Goal: Task Accomplishment & Management: Manage account settings

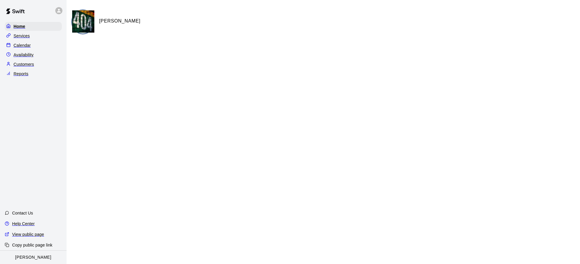
click at [21, 40] on div "Home Services Calendar Availability Customers Reports" at bounding box center [33, 49] width 67 height 57
click at [24, 44] on p "Calendar" at bounding box center [22, 45] width 17 height 6
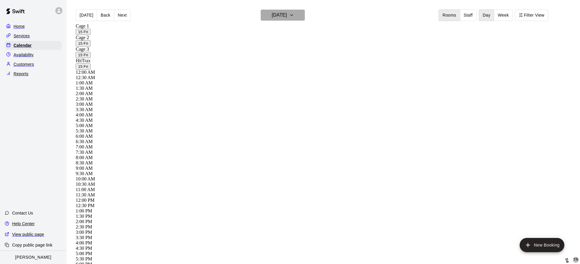
click at [287, 14] on h6 "[DATE]" at bounding box center [279, 15] width 15 height 8
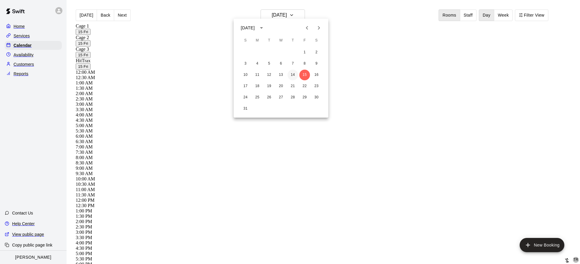
click at [296, 74] on button "14" at bounding box center [293, 75] width 11 height 11
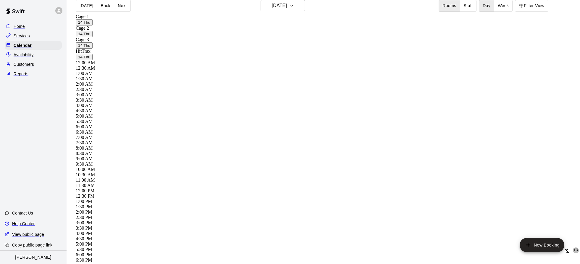
click at [564, 248] on div at bounding box center [567, 251] width 6 height 6
click at [193, 176] on img "edit" at bounding box center [194, 179] width 7 height 7
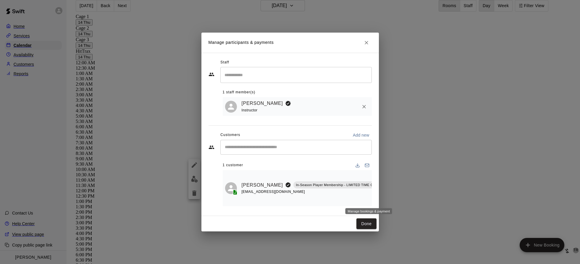
click at [387, 198] on icon "Manage bookings & payment" at bounding box center [390, 198] width 6 height 6
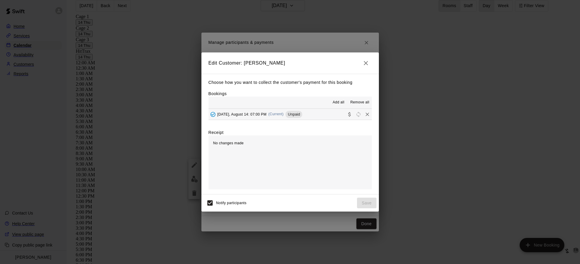
click at [295, 125] on div "Choose how you want to collect the customer's payment for this booking Bookings…" at bounding box center [291, 134] width 178 height 120
drag, startPoint x: 295, startPoint y: 123, endPoint x: 296, endPoint y: 126, distance: 3.0
click at [295, 119] on div "[DATE], August 14: 07:00 PM (Current) Unpaid" at bounding box center [256, 114] width 94 height 9
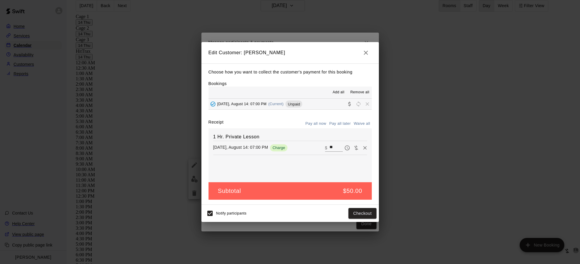
click at [366, 56] on icon "button" at bounding box center [366, 52] width 7 height 7
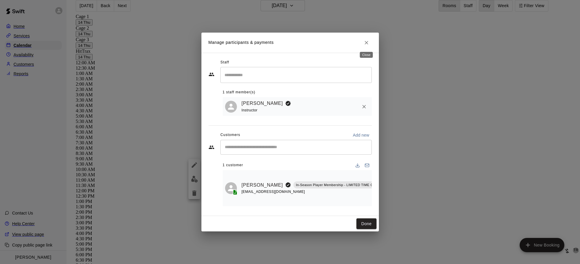
click at [366, 46] on button "Close" at bounding box center [366, 42] width 11 height 11
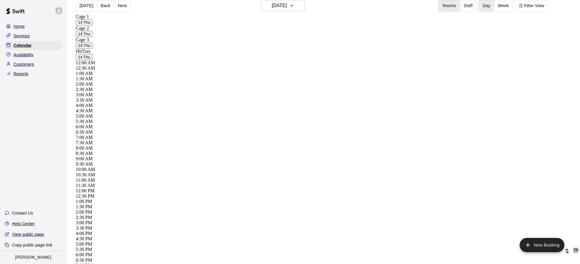
click at [564, 248] on div at bounding box center [567, 251] width 6 height 6
click at [193, 180] on img "edit" at bounding box center [194, 179] width 7 height 7
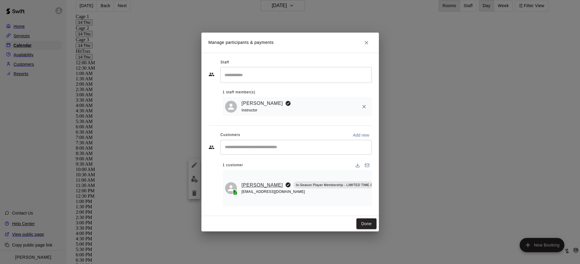
click at [251, 186] on link "[PERSON_NAME]" at bounding box center [262, 185] width 41 height 8
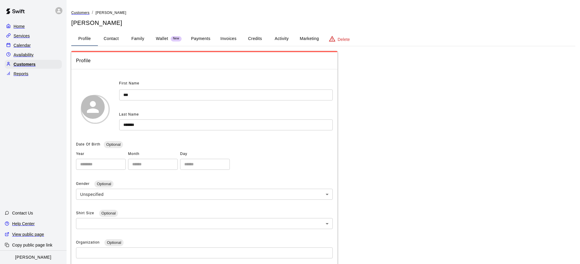
click at [205, 38] on button "Payments" at bounding box center [200, 39] width 29 height 14
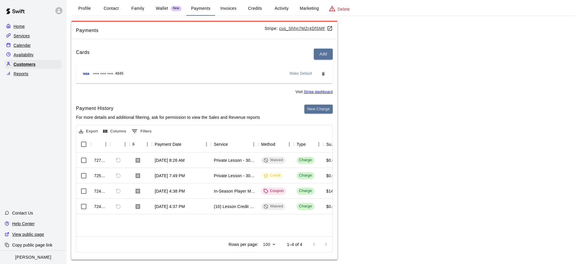
scroll to position [35, 0]
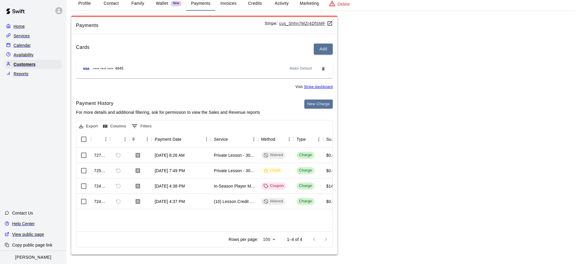
click at [328, 237] on div at bounding box center [320, 239] width 24 height 12
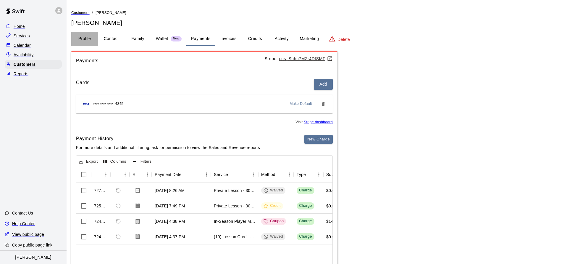
click at [89, 36] on button "Profile" at bounding box center [84, 39] width 27 height 14
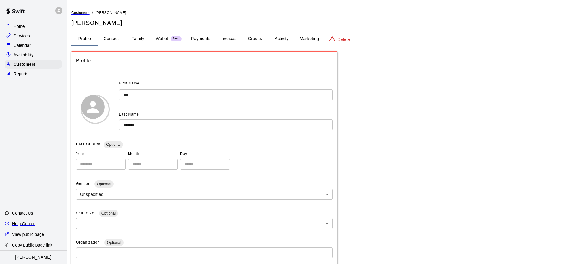
click at [31, 47] on div "Calendar" at bounding box center [33, 45] width 57 height 9
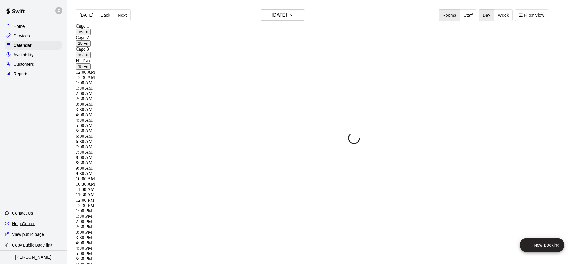
scroll to position [320, 0]
click at [287, 15] on h6 "[DATE]" at bounding box center [279, 15] width 15 height 8
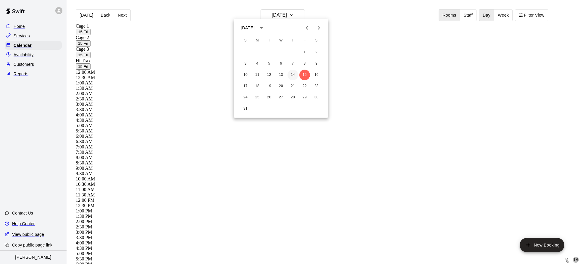
click at [293, 75] on button "14" at bounding box center [293, 75] width 11 height 11
click at [564, 257] on div at bounding box center [567, 260] width 6 height 6
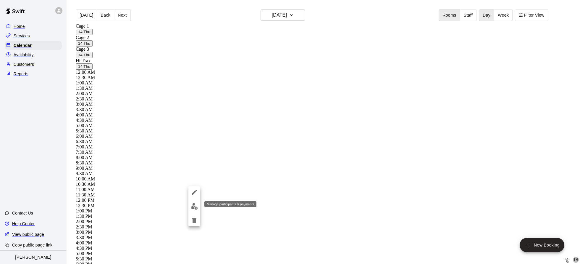
click at [196, 203] on img "edit" at bounding box center [194, 206] width 7 height 7
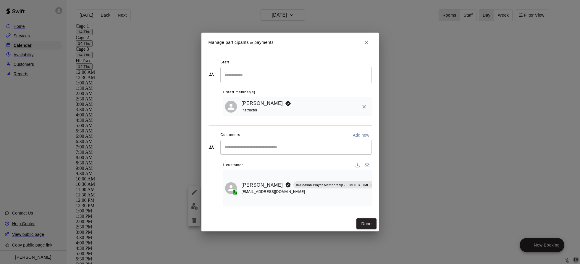
click at [257, 188] on link "[PERSON_NAME]" at bounding box center [262, 185] width 41 height 8
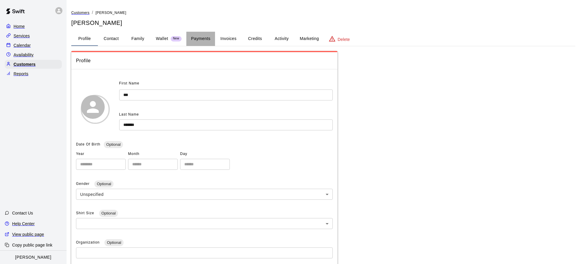
click at [205, 36] on button "Payments" at bounding box center [200, 39] width 29 height 14
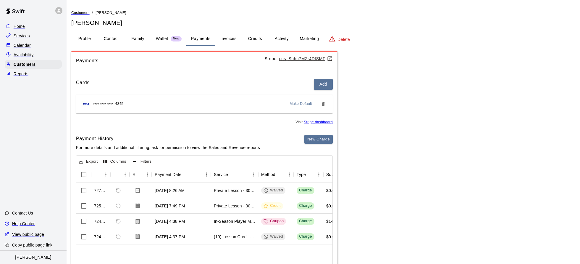
click at [19, 47] on p "Calendar" at bounding box center [22, 45] width 17 height 6
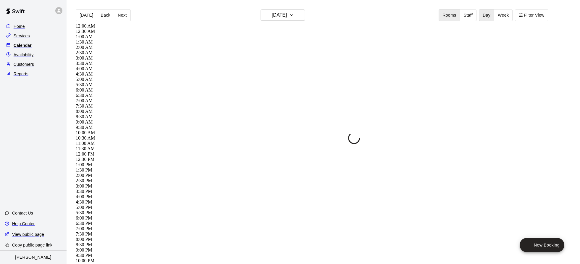
scroll to position [320, 0]
click at [286, 15] on h6 "[DATE]" at bounding box center [279, 15] width 15 height 8
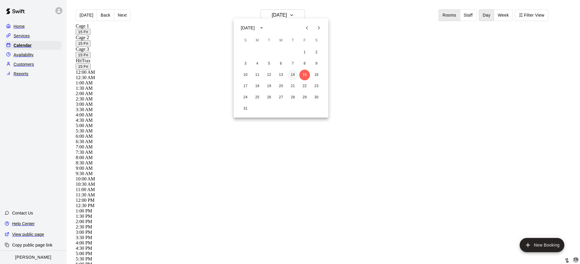
click at [293, 74] on button "14" at bounding box center [293, 75] width 11 height 11
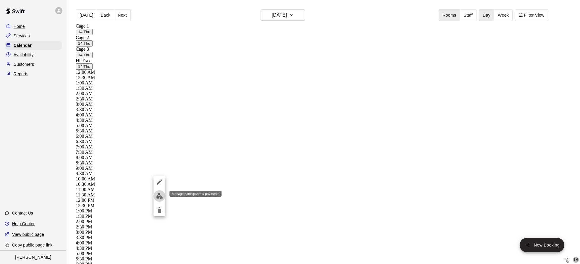
click at [160, 194] on img "edit" at bounding box center [159, 195] width 7 height 7
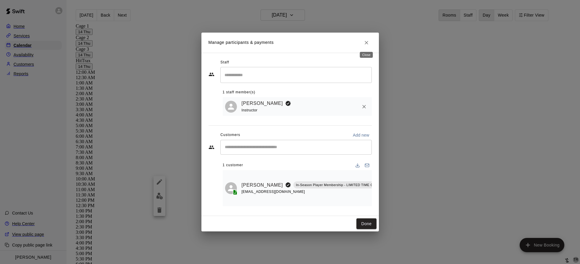
click at [368, 44] on icon "Close" at bounding box center [367, 43] width 6 height 6
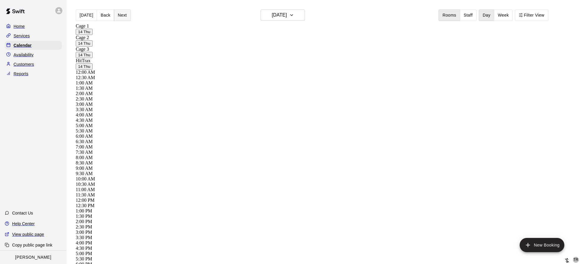
click at [123, 15] on button "Next" at bounding box center [122, 15] width 17 height 12
click at [294, 11] on button "[DATE]" at bounding box center [283, 14] width 44 height 11
click at [291, 74] on button "14" at bounding box center [293, 75] width 11 height 11
click at [157, 195] on img "edit" at bounding box center [159, 195] width 7 height 7
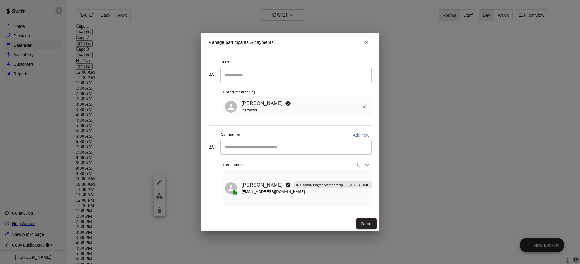
click at [254, 184] on link "[PERSON_NAME]" at bounding box center [262, 185] width 41 height 8
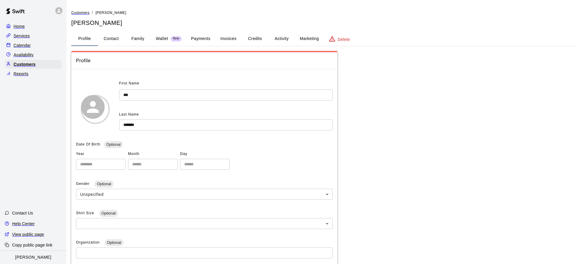
click at [209, 37] on button "Payments" at bounding box center [200, 39] width 29 height 14
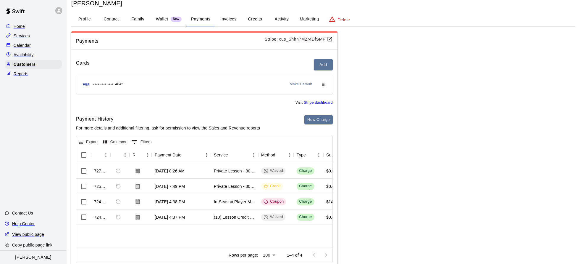
scroll to position [26, 0]
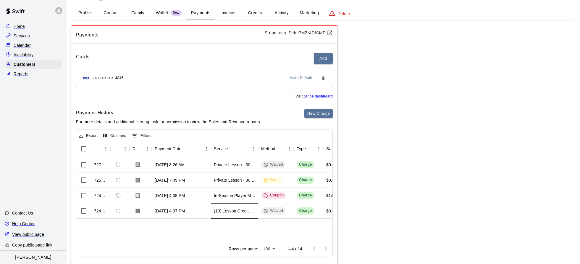
click at [215, 211] on div "(10) Lesson Credit - 30 Minutes" at bounding box center [234, 210] width 47 height 15
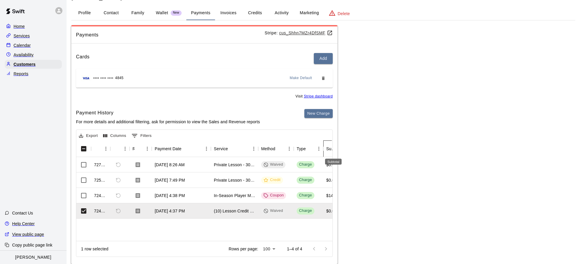
click at [333, 147] on div "Subtotal" at bounding box center [330, 148] width 9 height 17
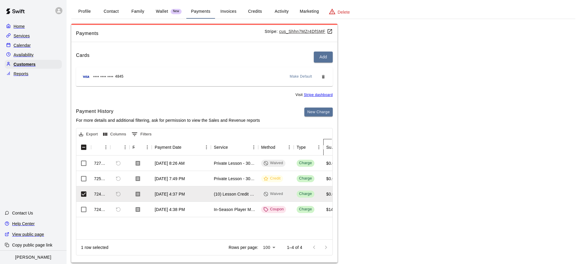
scroll to position [35, 0]
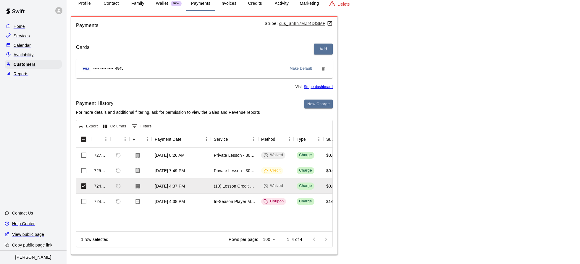
click at [123, 125] on button "Columns" at bounding box center [115, 126] width 26 height 9
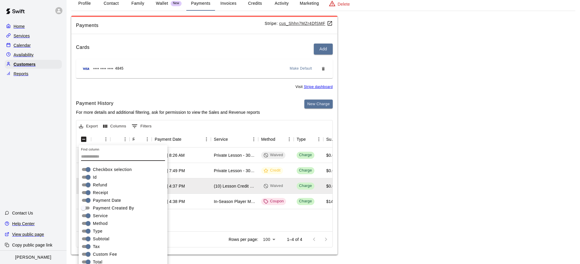
scroll to position [50, 0]
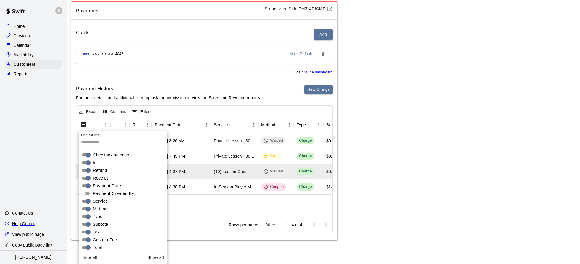
click at [238, 211] on div "727875 [DATE] 8:26 AM Private Lesson - 30 Minutes Waived Charge $0.00 $0.00 $0.…" at bounding box center [474, 175] width 796 height 84
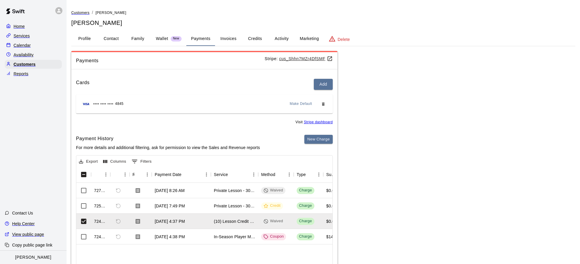
scroll to position [0, 0]
click at [31, 48] on div "Calendar" at bounding box center [33, 45] width 57 height 9
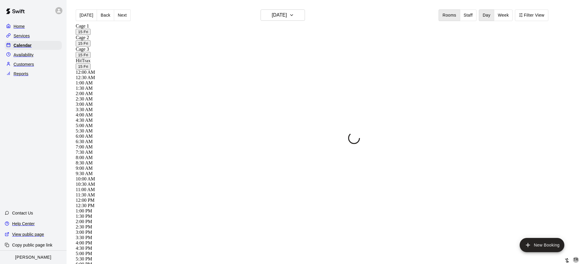
scroll to position [320, 0]
click at [34, 54] on div "Availability" at bounding box center [33, 54] width 57 height 9
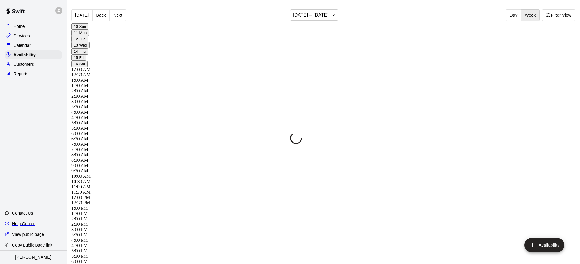
scroll to position [337, 0]
click at [123, 14] on button "Next" at bounding box center [118, 15] width 17 height 12
click at [29, 41] on div "Calendar" at bounding box center [33, 45] width 57 height 9
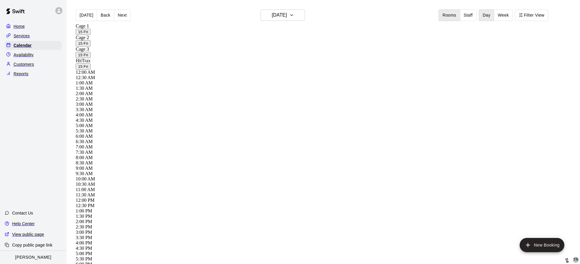
scroll to position [320, 0]
click at [295, 12] on button "[DATE]" at bounding box center [283, 14] width 44 height 11
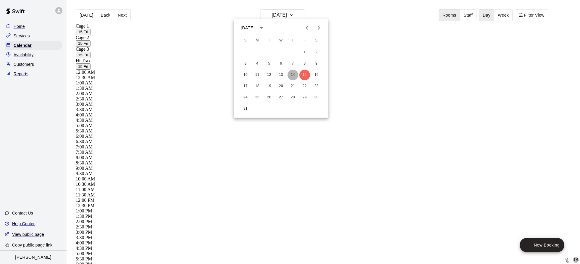
click at [294, 78] on button "14" at bounding box center [293, 75] width 11 height 11
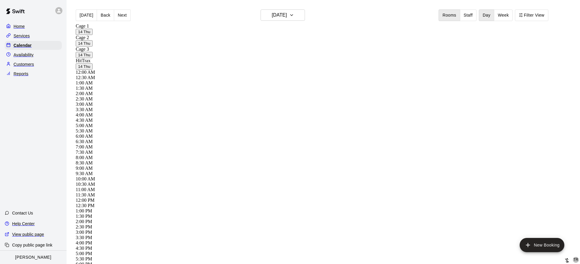
click at [157, 194] on img "edit" at bounding box center [159, 195] width 7 height 7
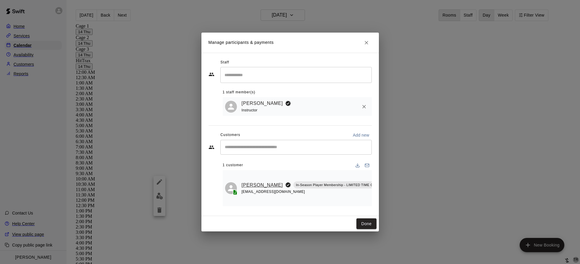
click at [253, 186] on link "[PERSON_NAME]" at bounding box center [262, 185] width 41 height 8
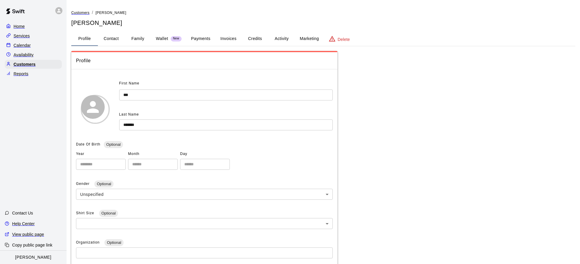
click at [204, 35] on button "Payments" at bounding box center [200, 39] width 29 height 14
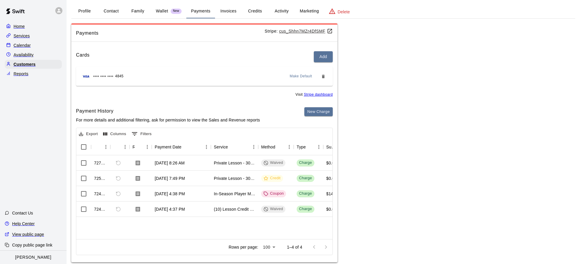
scroll to position [35, 0]
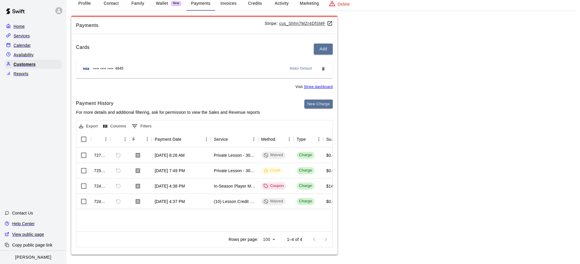
click at [19, 46] on p "Calendar" at bounding box center [22, 45] width 17 height 6
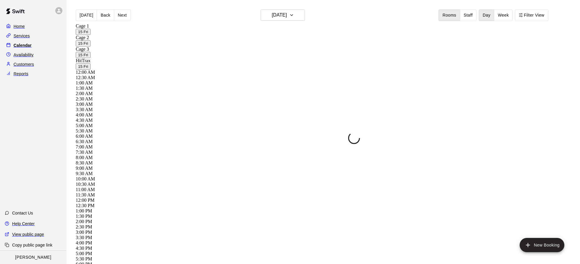
scroll to position [320, 0]
